Goal: Navigation & Orientation: Find specific page/section

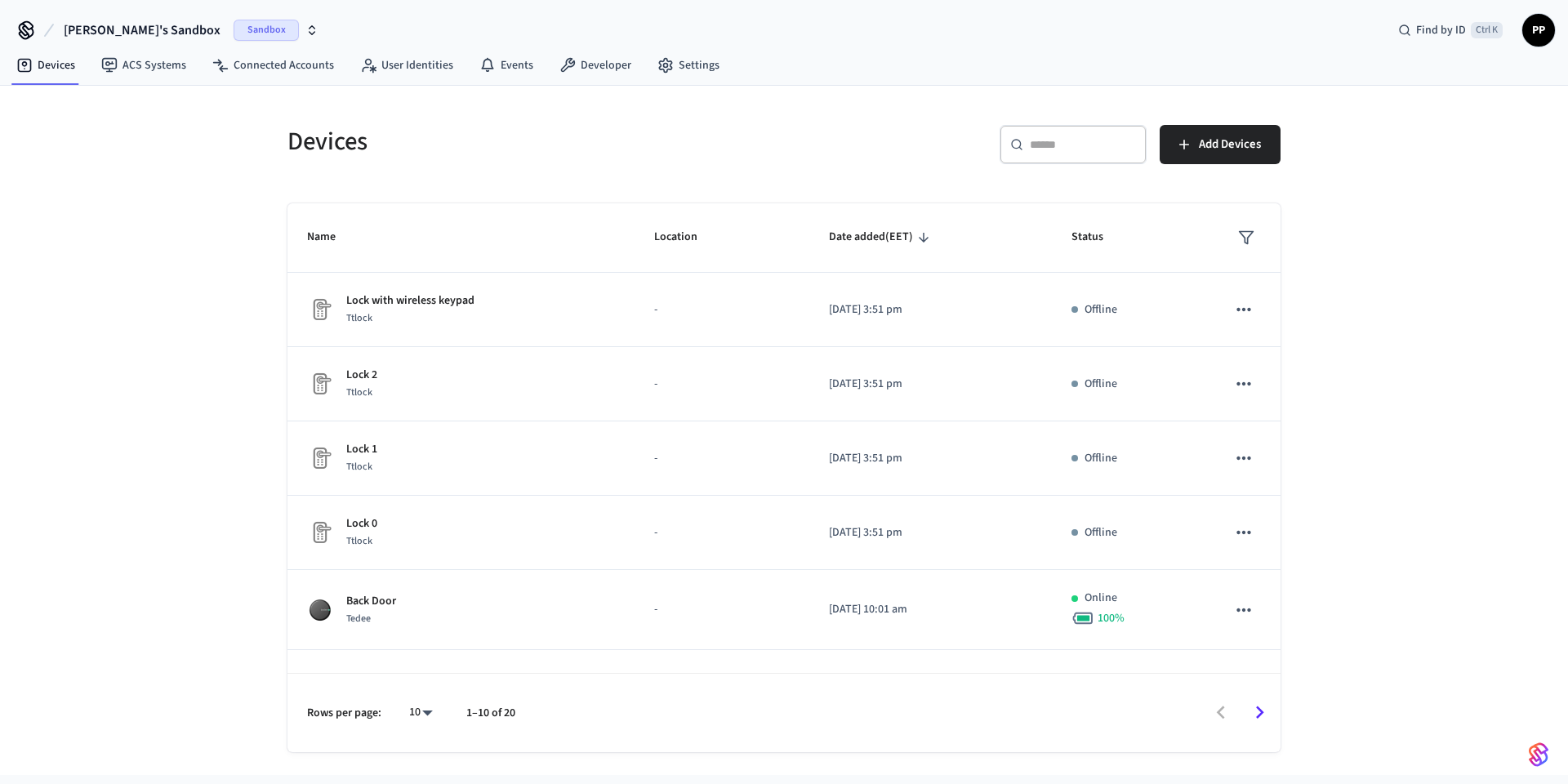
click at [233, 33] on span "Sandbox" at bounding box center [266, 30] width 65 height 21
click at [219, 138] on span "Production" at bounding box center [231, 137] width 65 height 21
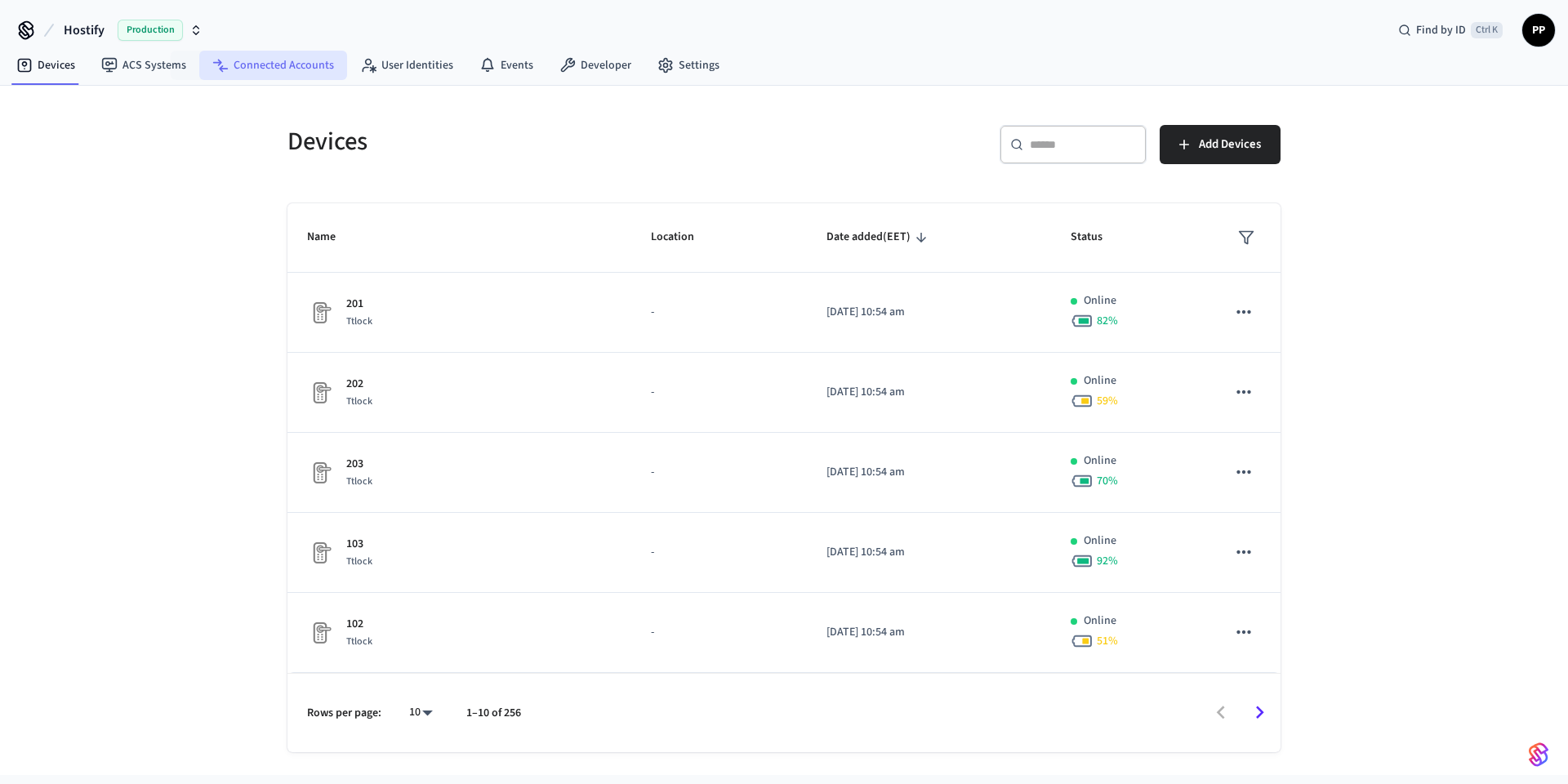
click at [248, 65] on link "Connected Accounts" at bounding box center [273, 65] width 148 height 29
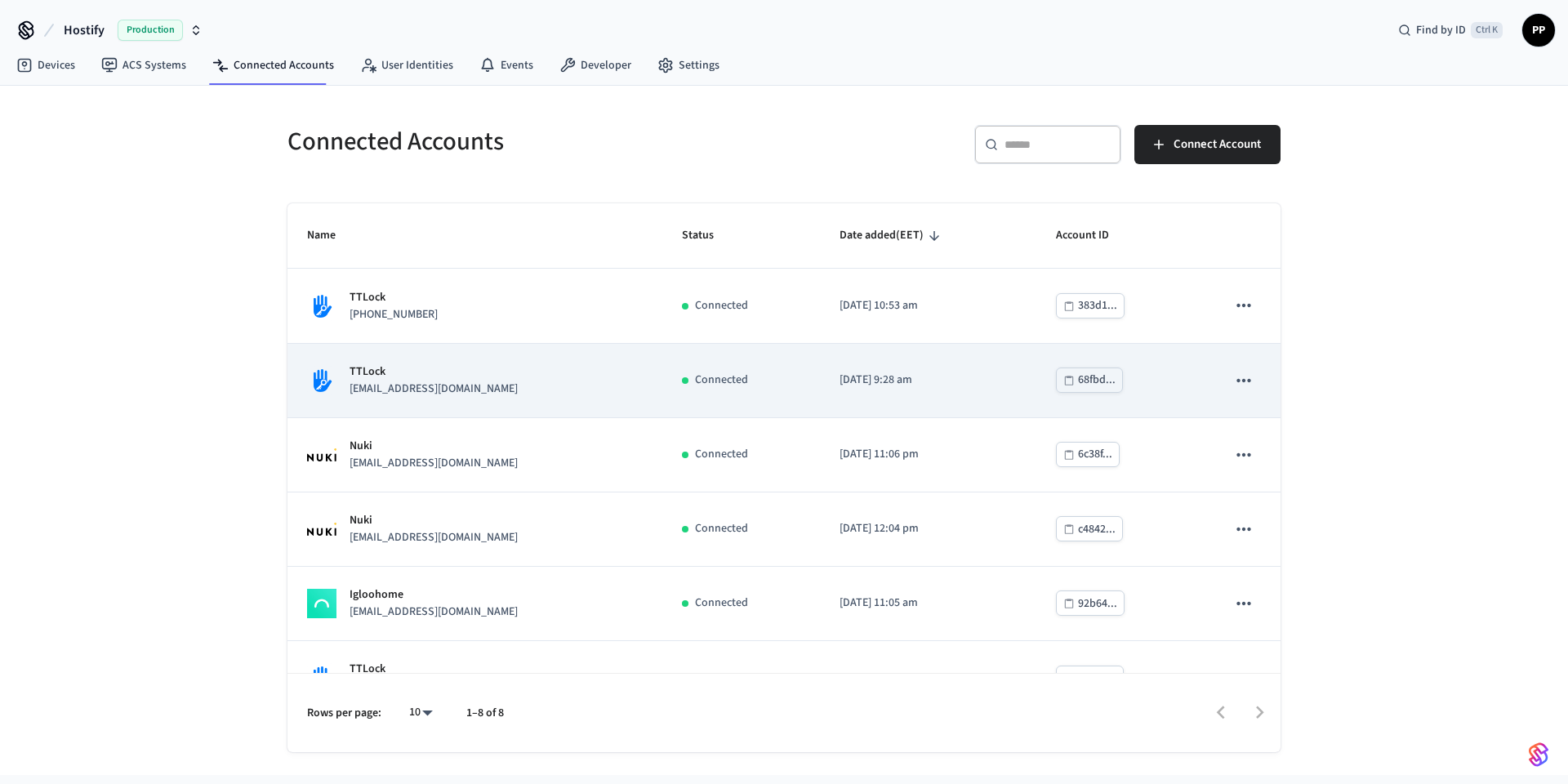
scroll to position [191, 0]
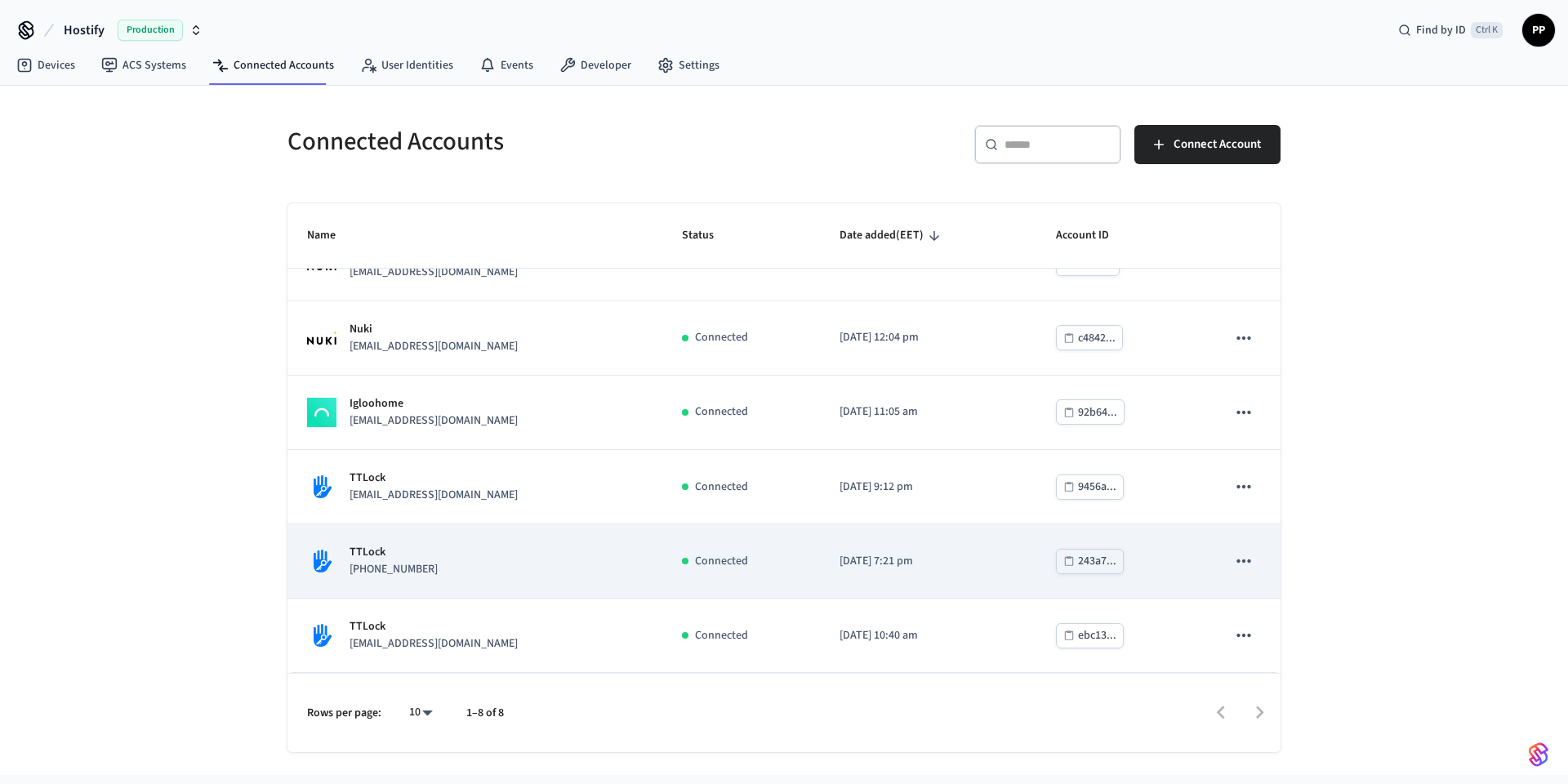
click at [458, 564] on div "TTLock [PHONE_NUMBER]" at bounding box center [476, 561] width 336 height 34
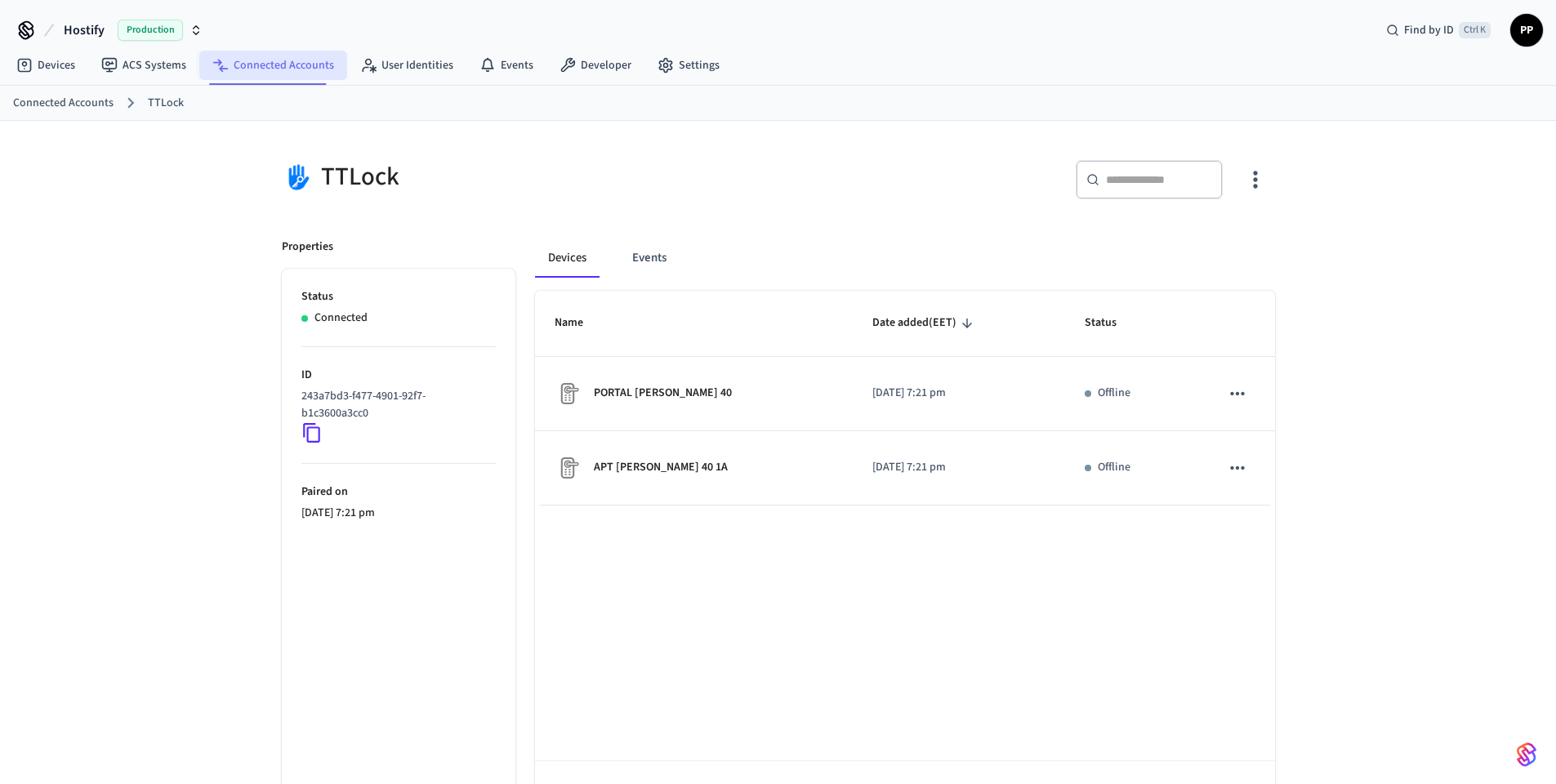
click at [278, 60] on link "Connected Accounts" at bounding box center [273, 65] width 148 height 29
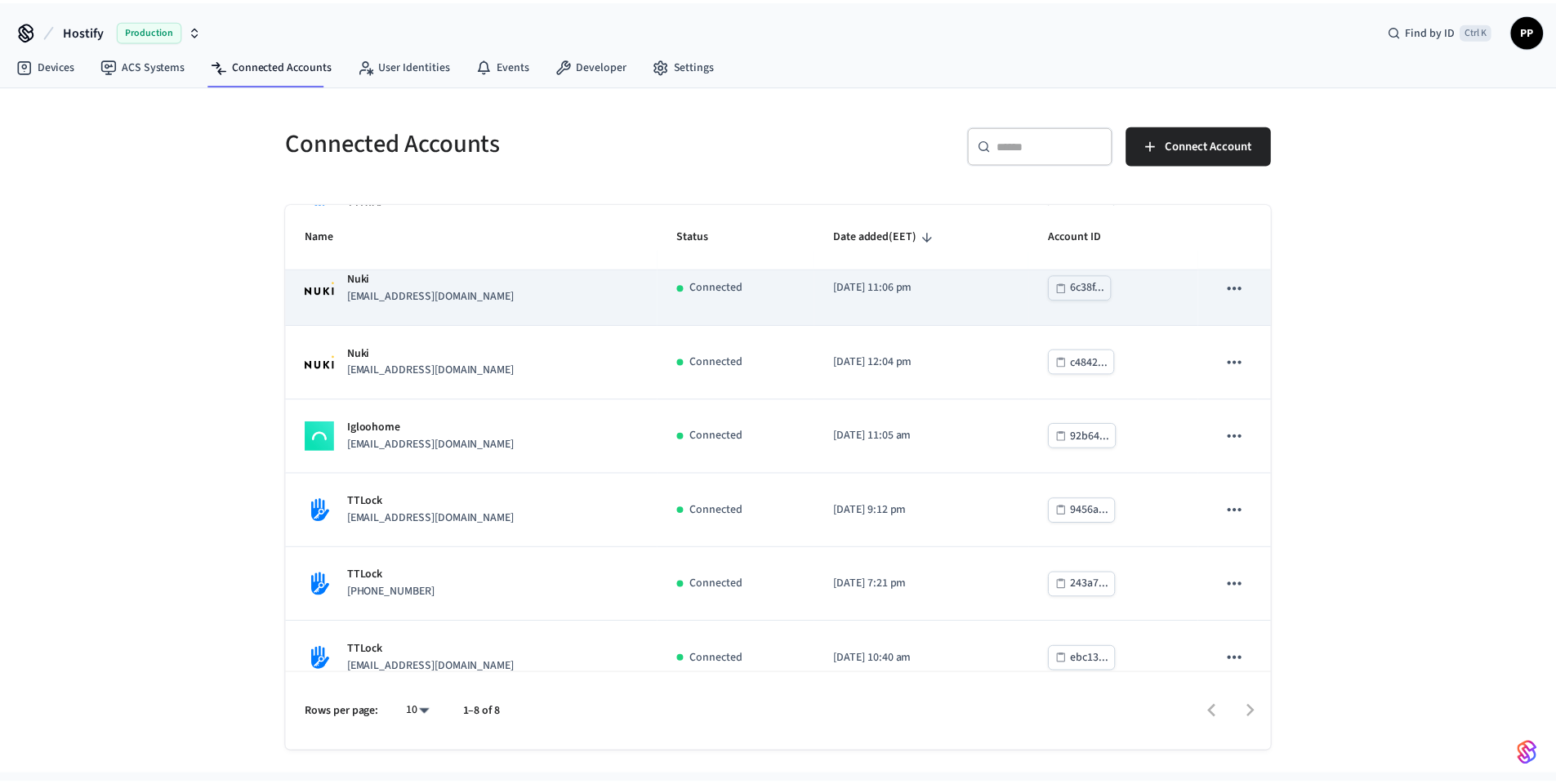
scroll to position [191, 0]
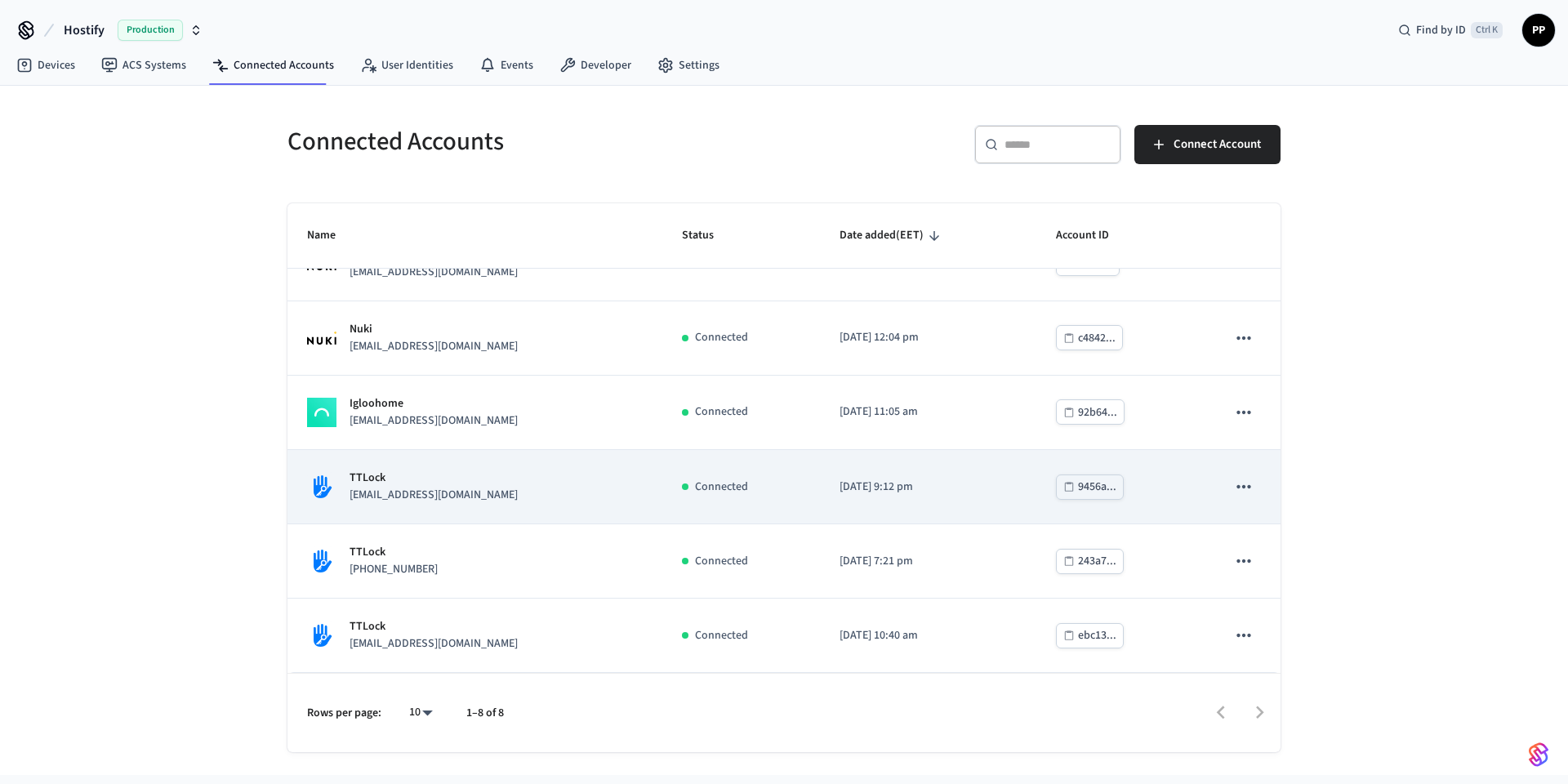
click at [463, 495] on p "[EMAIL_ADDRESS][DOMAIN_NAME]" at bounding box center [433, 495] width 168 height 17
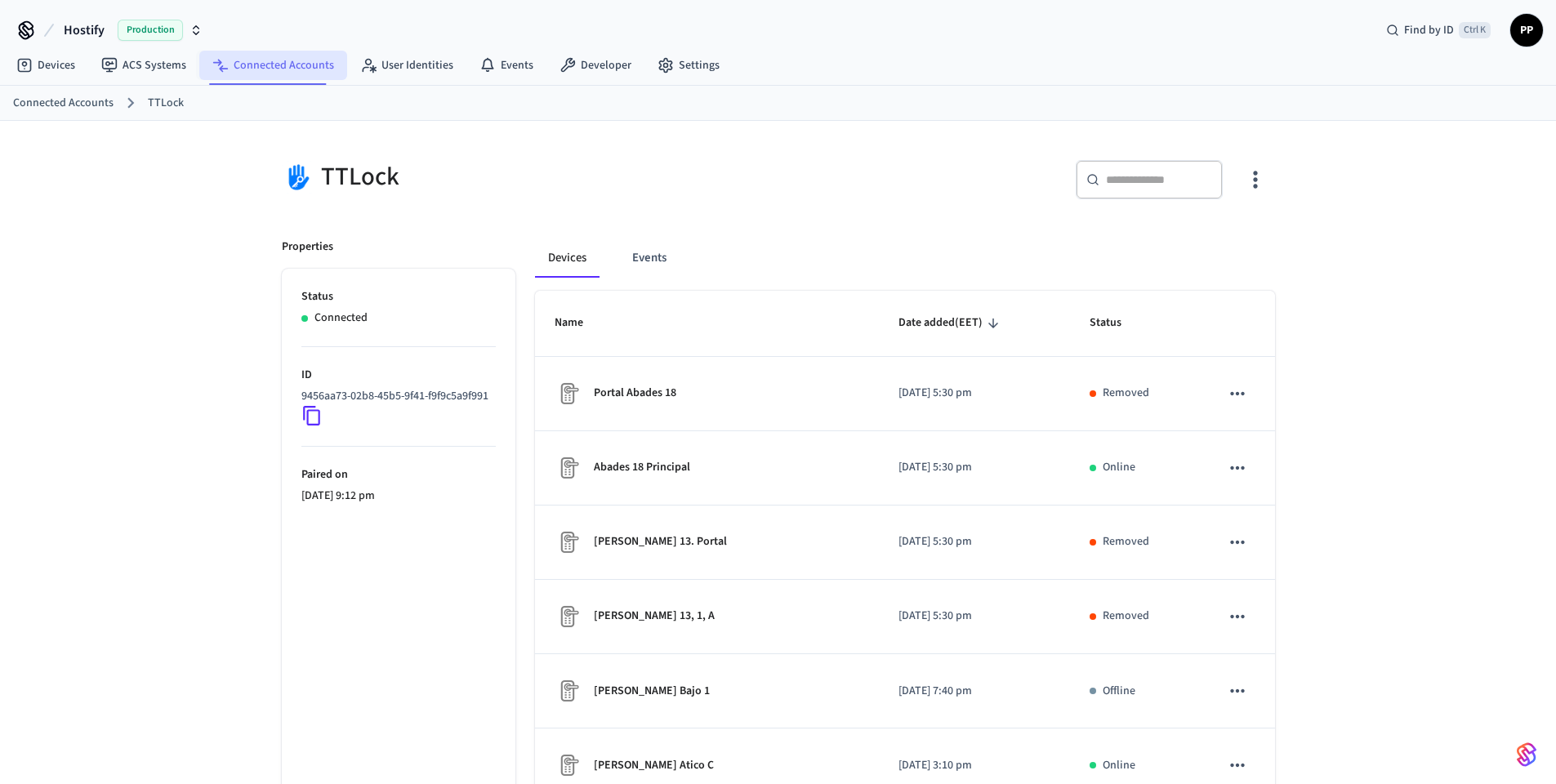
click at [274, 68] on link "Connected Accounts" at bounding box center [273, 65] width 148 height 29
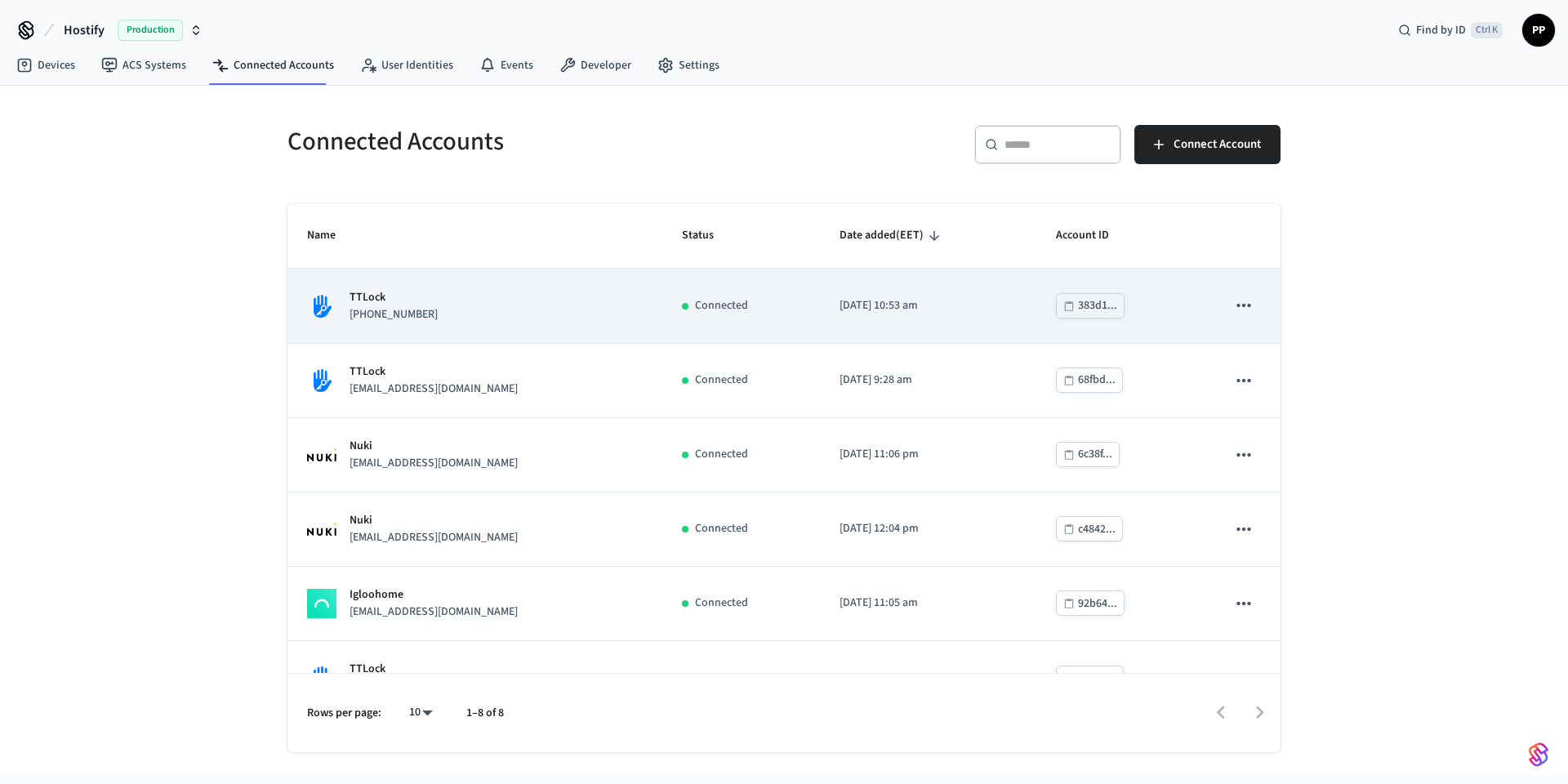
click at [442, 315] on div "TTLock [PHONE_NUMBER]" at bounding box center [476, 307] width 336 height 34
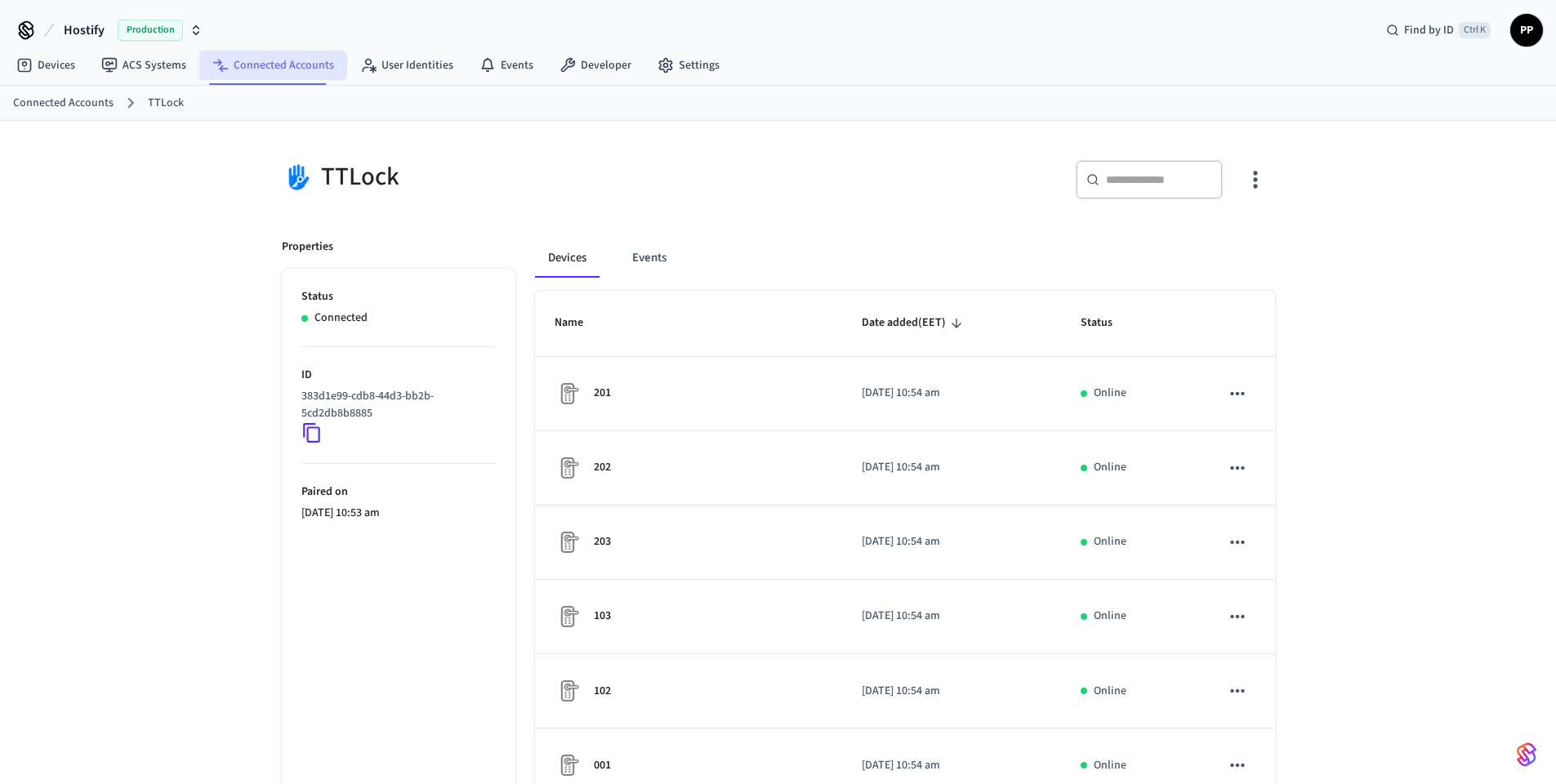
click at [274, 64] on link "Connected Accounts" at bounding box center [273, 65] width 148 height 29
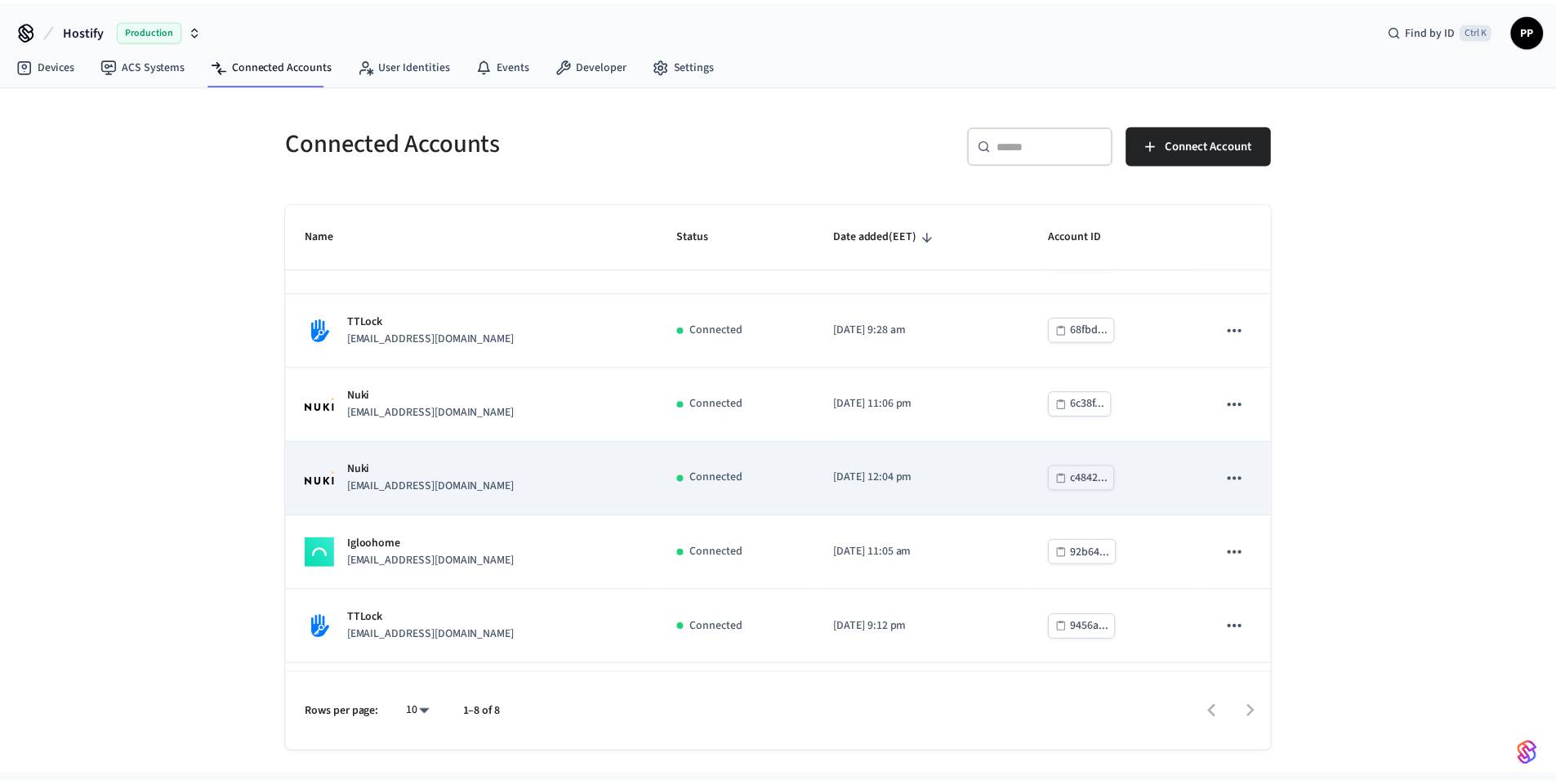
scroll to position [191, 0]
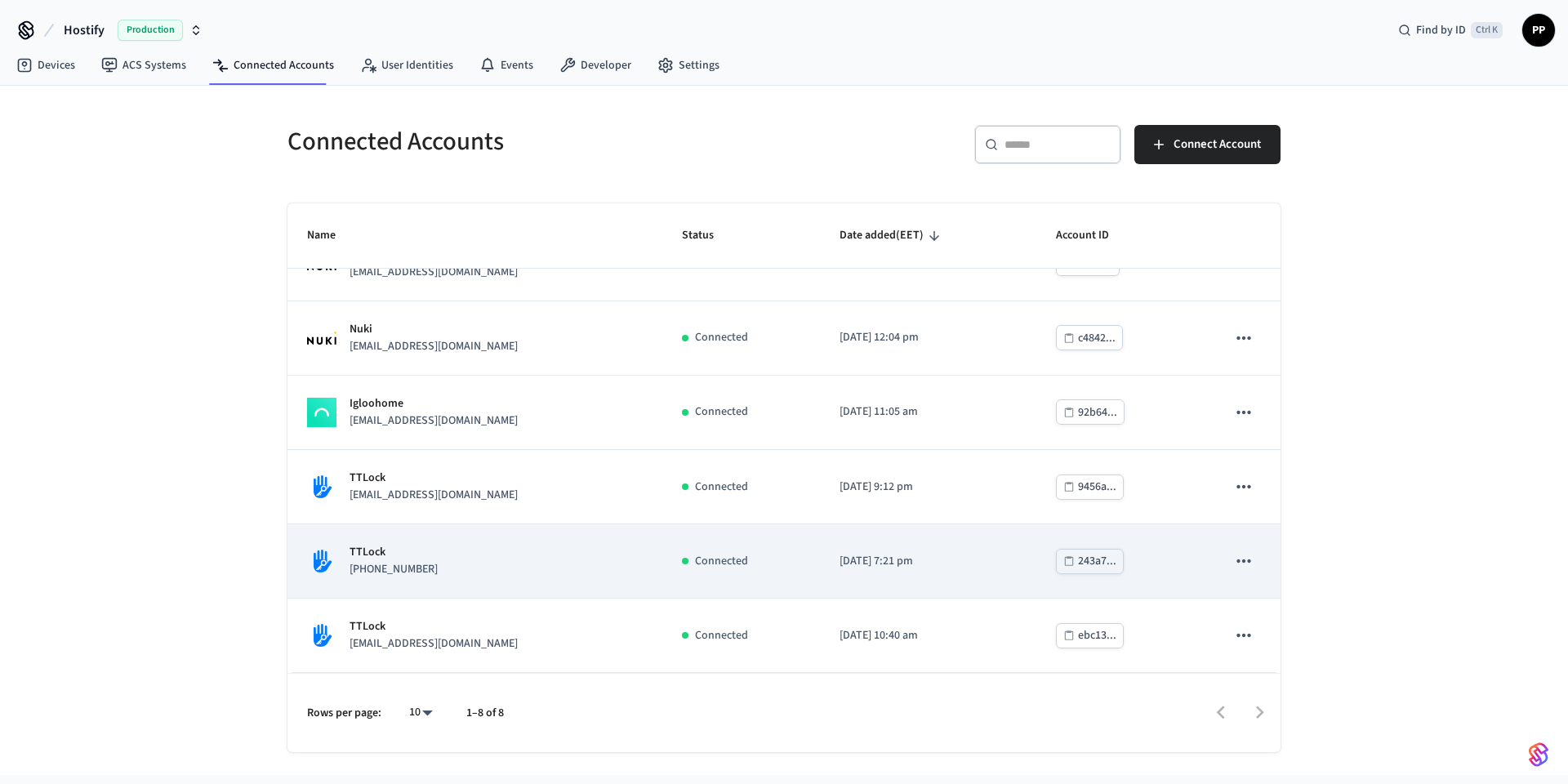
click at [442, 561] on div "TTLock [PHONE_NUMBER]" at bounding box center [476, 561] width 336 height 34
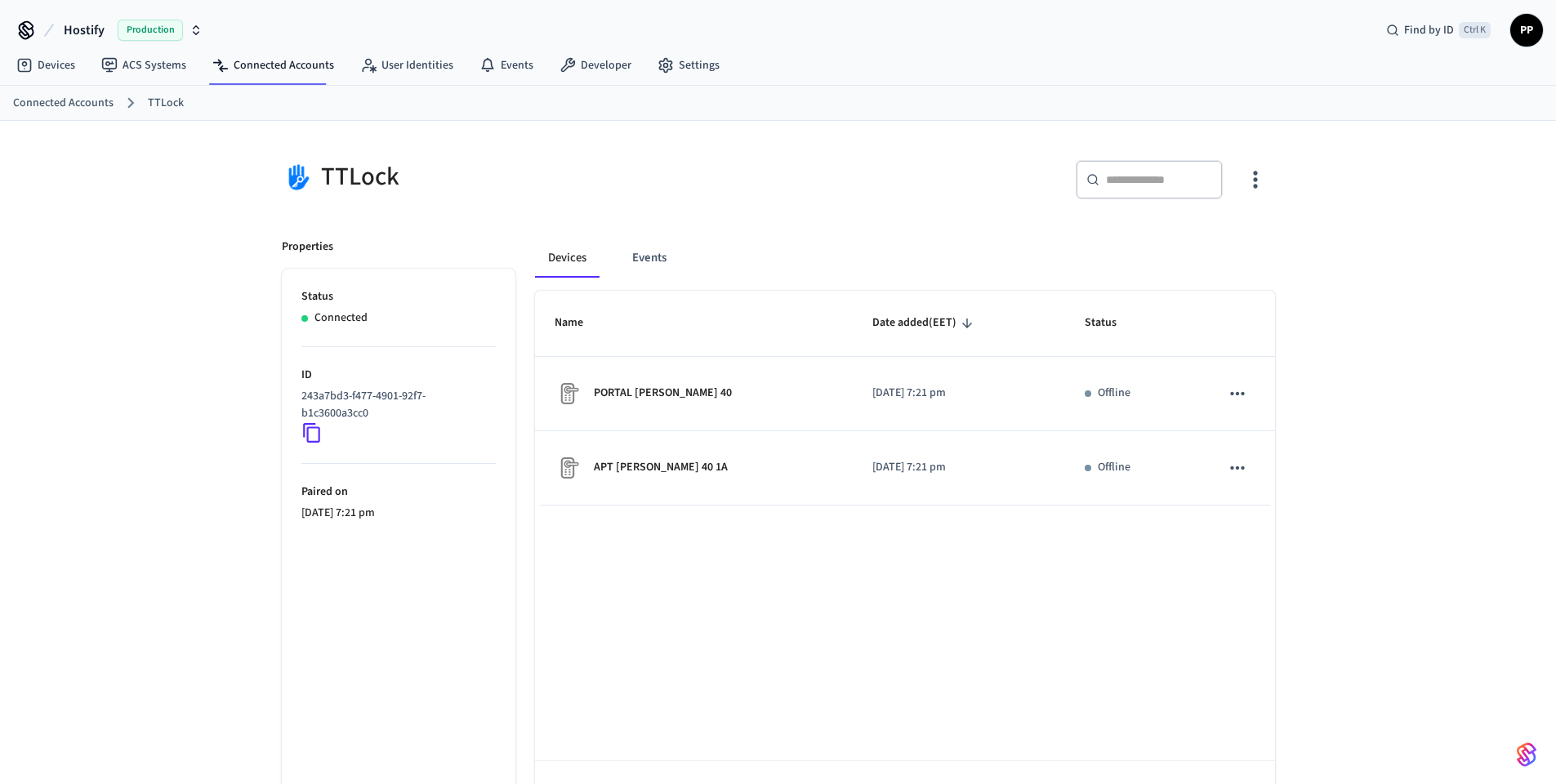
click at [575, 261] on button "Devices" at bounding box center [568, 257] width 65 height 39
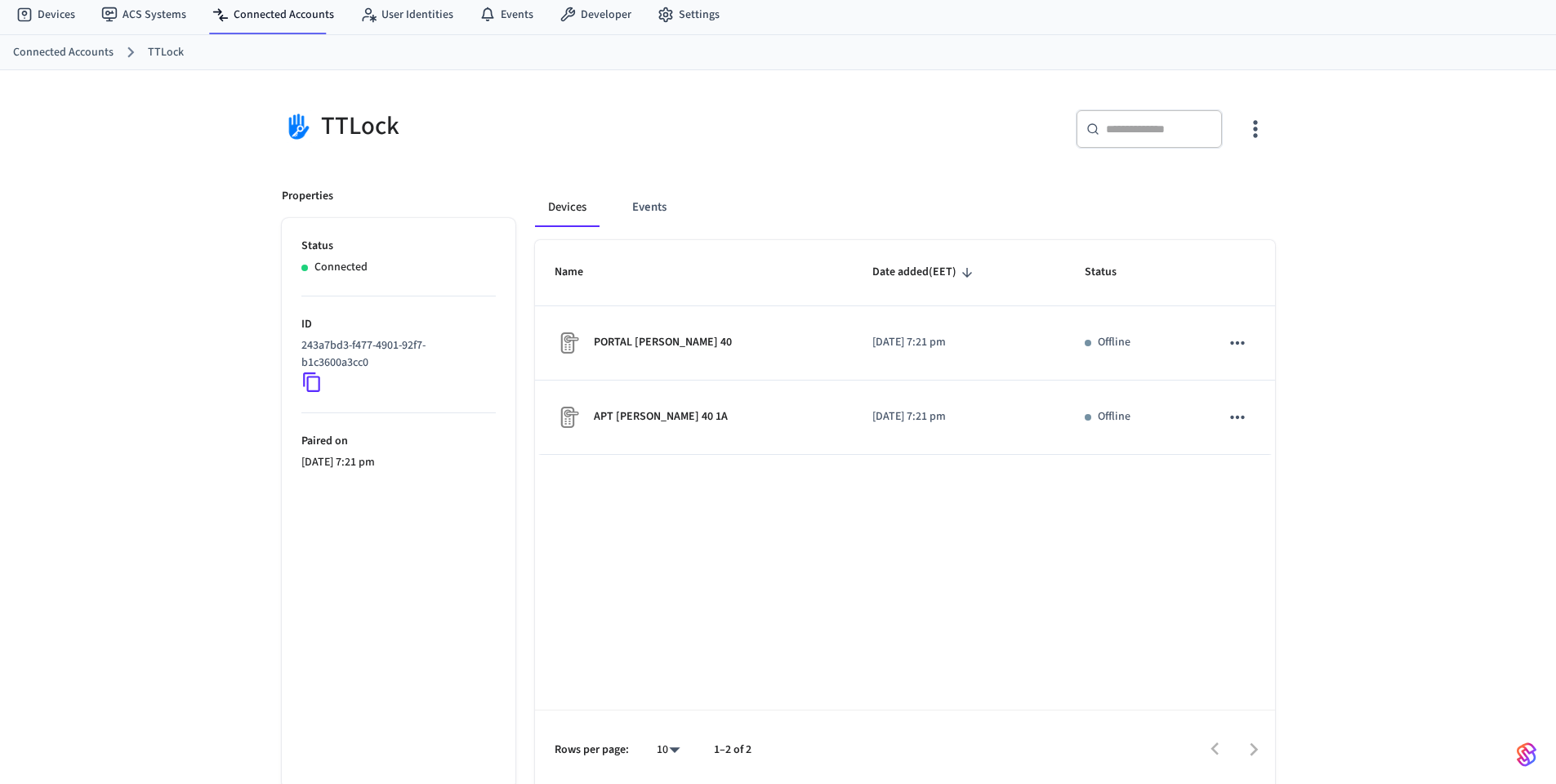
scroll to position [56, 0]
